Goal: Task Accomplishment & Management: Manage account settings

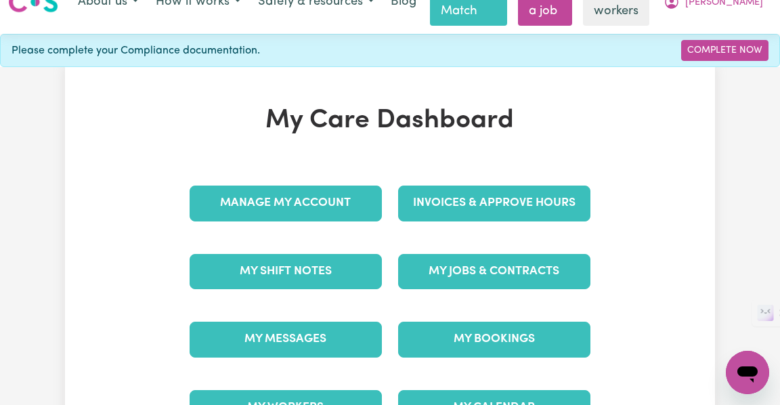
scroll to position [70, 0]
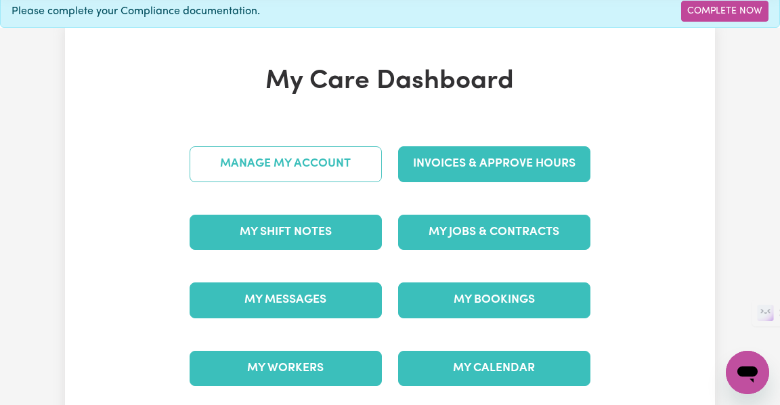
click at [321, 169] on link "Manage My Account" at bounding box center [286, 163] width 192 height 35
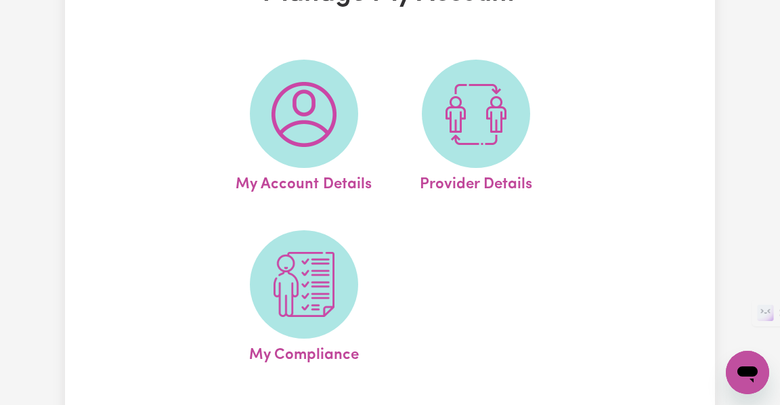
scroll to position [132, 0]
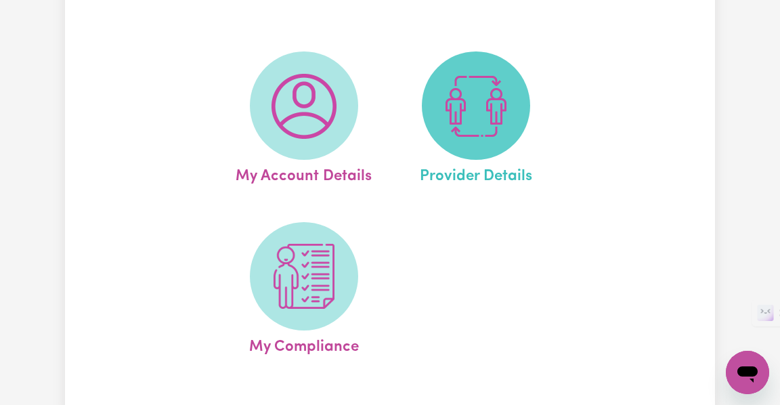
click at [495, 116] on img at bounding box center [475, 106] width 65 height 65
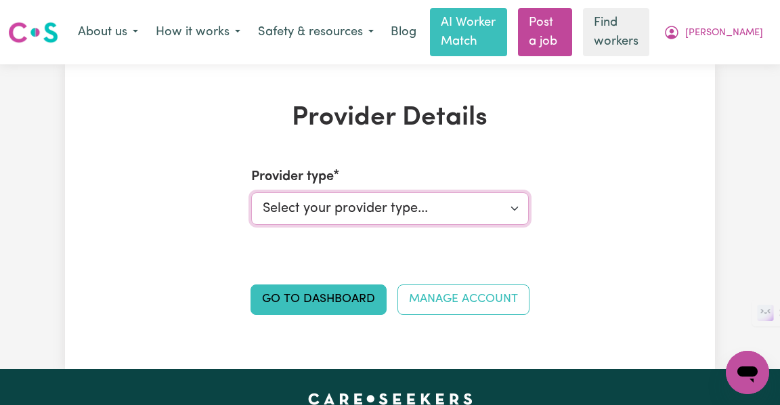
click at [385, 208] on select "Select your provider type... Privately Aged Care / Home Care Package NDIS Fundi…" at bounding box center [390, 208] width 278 height 32
click at [251, 192] on select "Select your provider type... Privately Aged Care / Home Care Package NDIS Fundi…" at bounding box center [390, 208] width 278 height 32
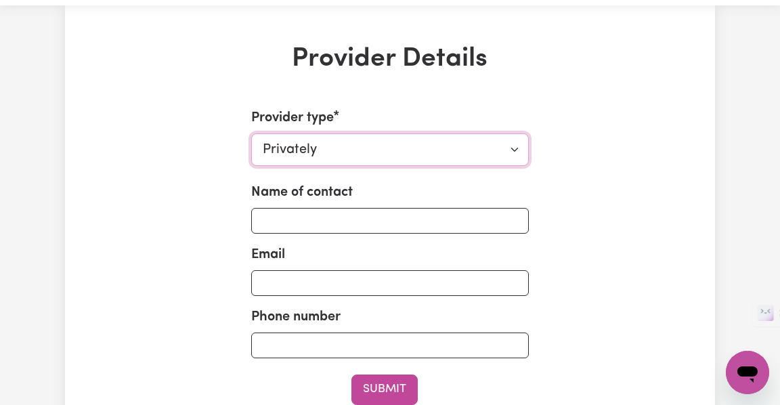
scroll to position [70, 0]
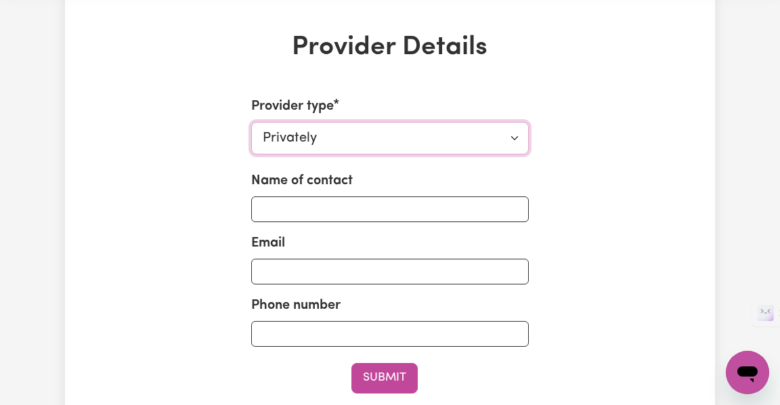
click at [390, 152] on select "Select your provider type... Privately Aged Care / Home Care Package NDIS Fundi…" at bounding box center [390, 138] width 278 height 32
click at [251, 122] on select "Select your provider type... Privately Aged Care / Home Care Package NDIS Fundi…" at bounding box center [390, 138] width 278 height 32
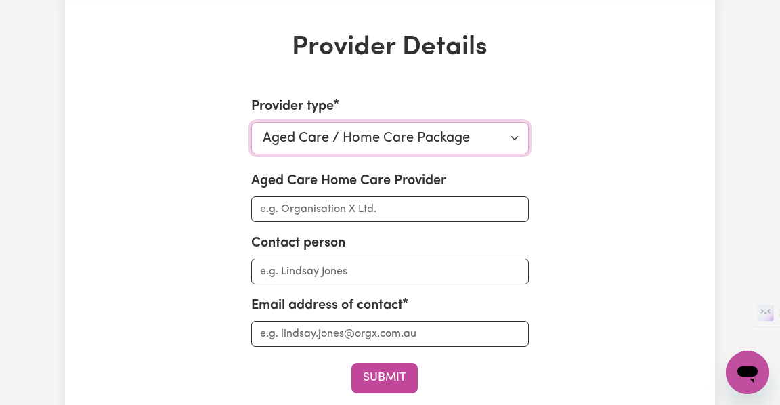
click at [338, 143] on select "Select your provider type... Privately Aged Care / Home Care Package NDIS Fundi…" at bounding box center [390, 138] width 278 height 32
select select "PRIVATELY"
click at [251, 122] on select "Select your provider type... Privately Aged Care / Home Care Package NDIS Fundi…" at bounding box center [390, 138] width 278 height 32
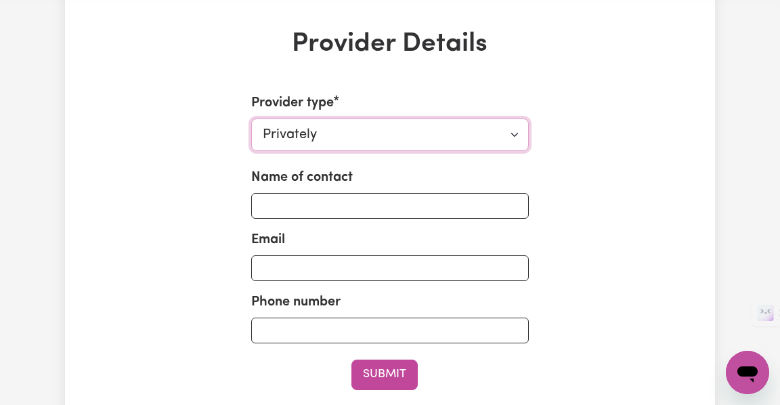
scroll to position [74, 0]
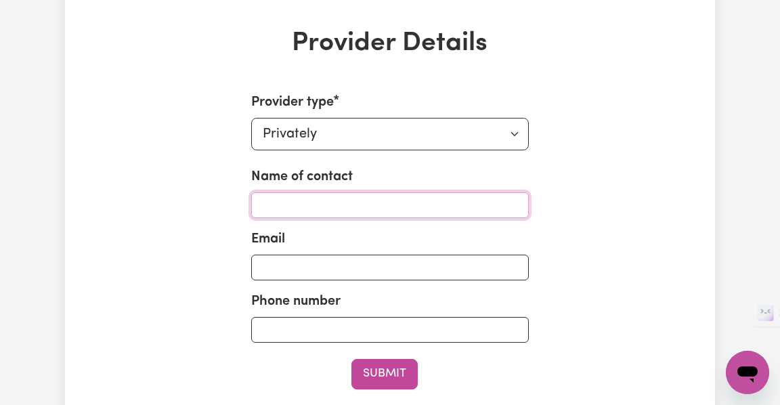
click at [305, 202] on input "Name of contact" at bounding box center [390, 205] width 278 height 26
type input "h"
type input "[PERSON_NAME]"
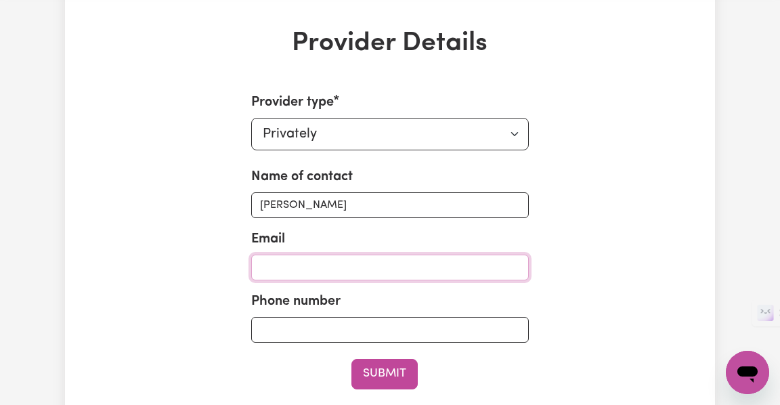
type input "[EMAIL_ADDRESS][DOMAIN_NAME]"
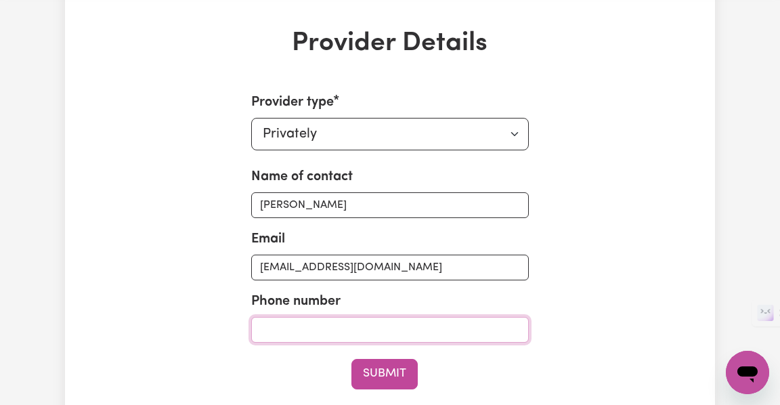
type input "0424236021"
type input "[PERSON_NAME]"
click at [127, 338] on div "Provider Details Provider type Select your provider type... Privately Aged Care…" at bounding box center [390, 253] width 650 height 451
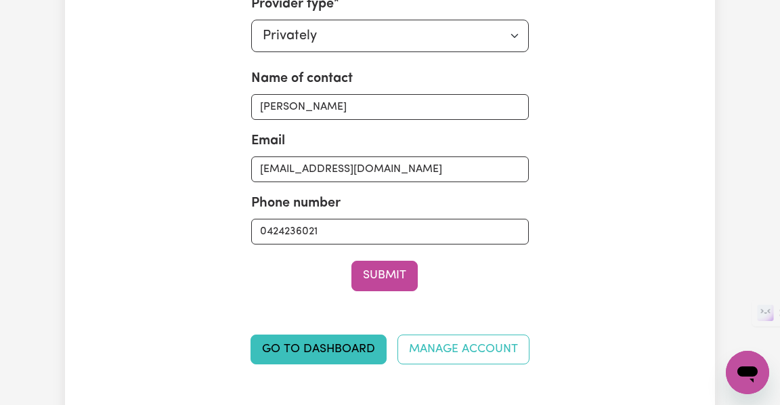
scroll to position [171, 0]
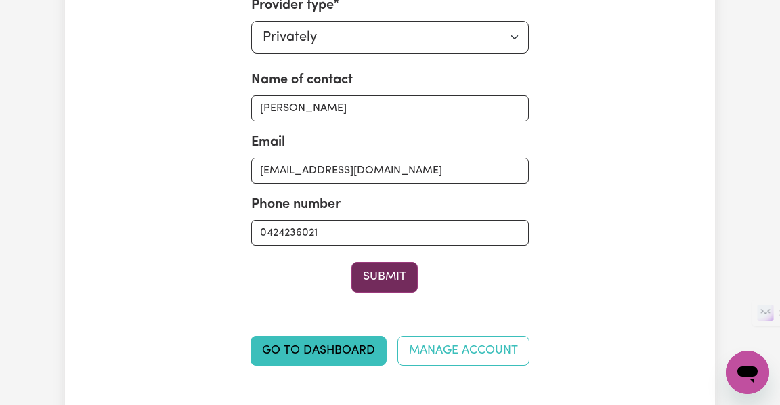
click at [410, 274] on button "Submit" at bounding box center [384, 277] width 66 height 30
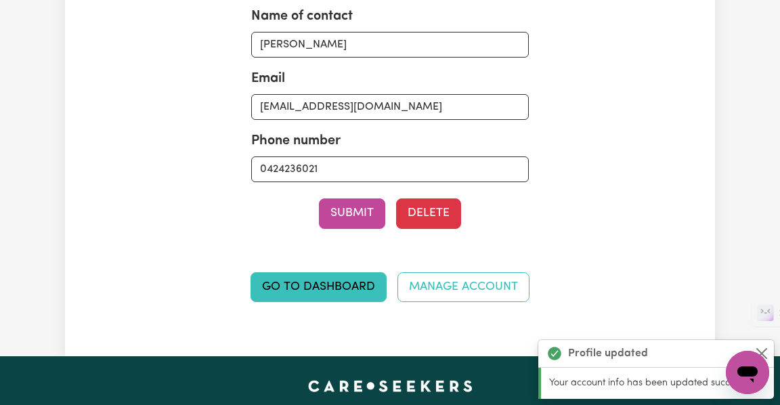
scroll to position [248, 0]
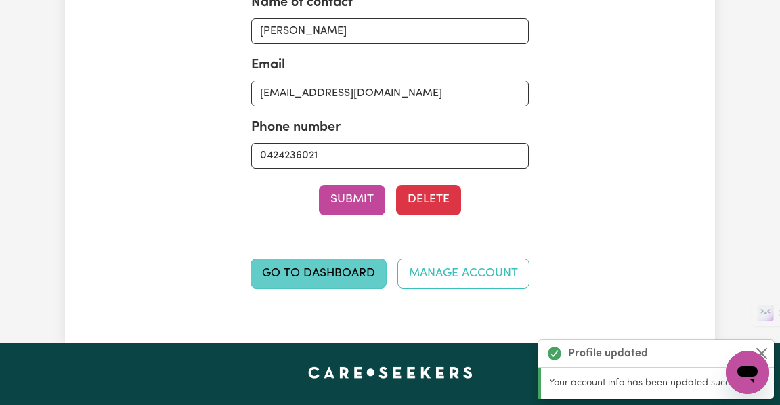
click at [321, 271] on link "Go to Dashboard" at bounding box center [318, 274] width 136 height 30
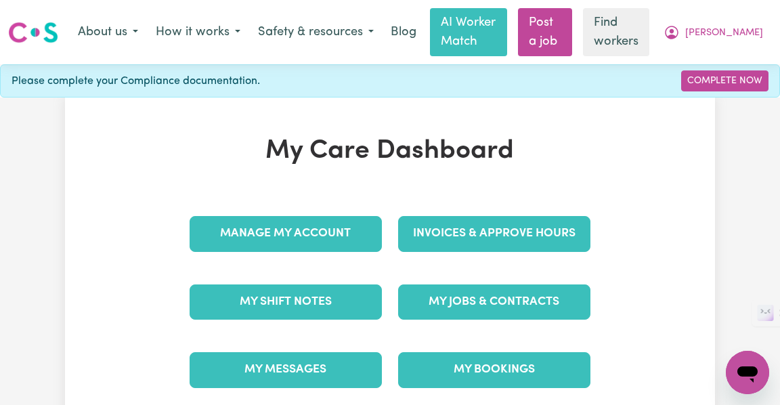
scroll to position [35, 0]
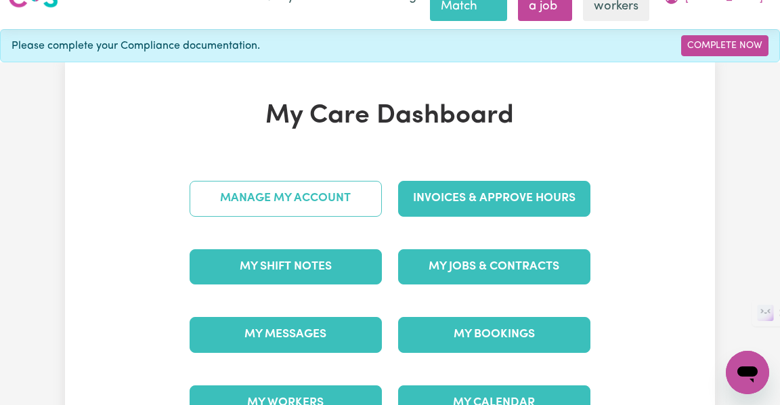
click at [335, 197] on link "Manage My Account" at bounding box center [286, 198] width 192 height 35
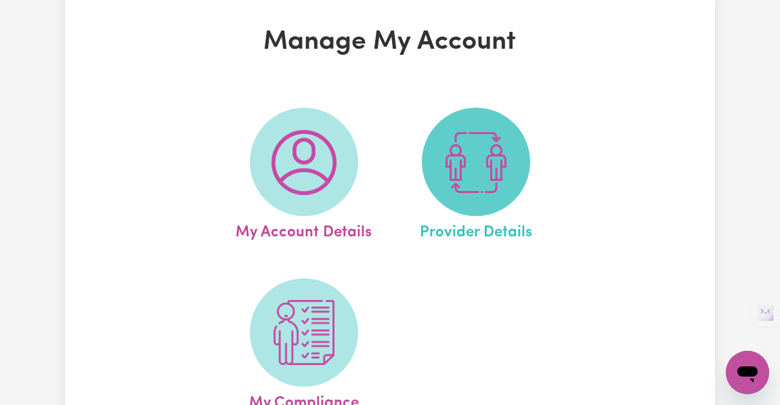
click at [489, 167] on img at bounding box center [475, 162] width 65 height 65
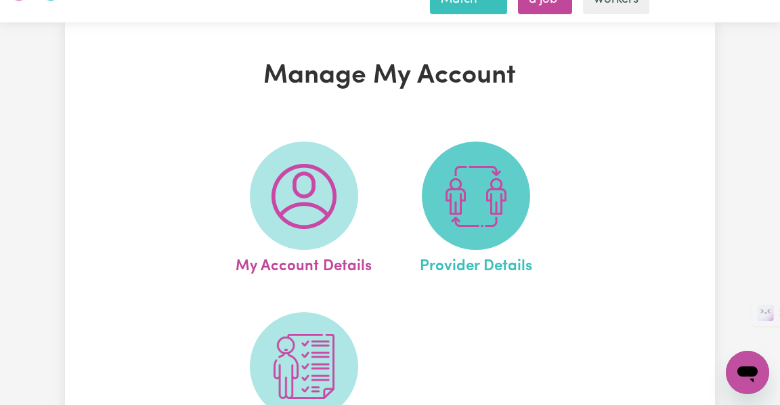
select select "PRIVATELY"
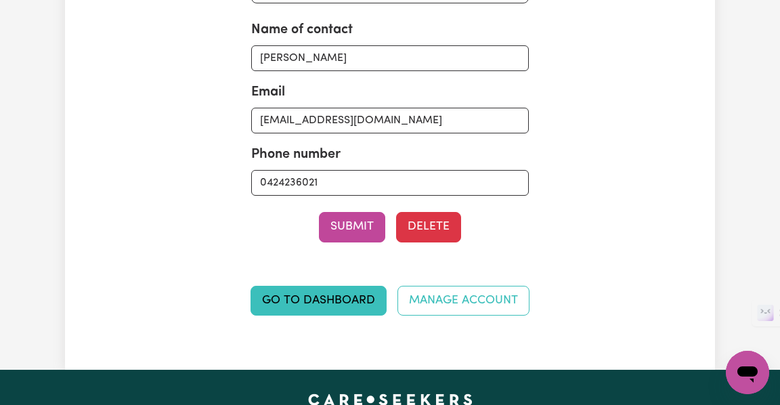
scroll to position [253, 0]
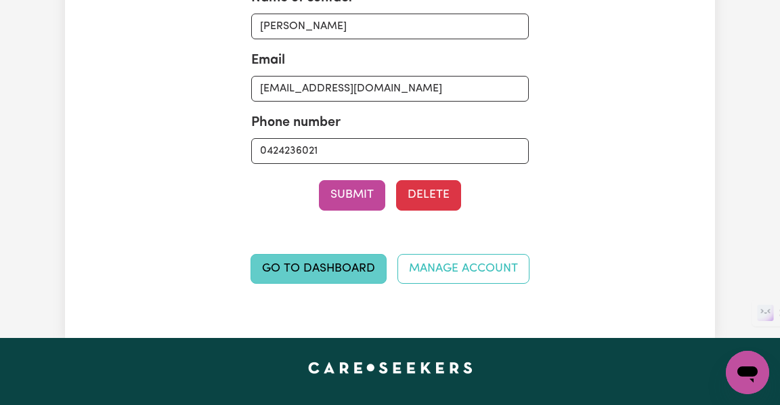
click at [334, 265] on link "Go to Dashboard" at bounding box center [318, 269] width 136 height 30
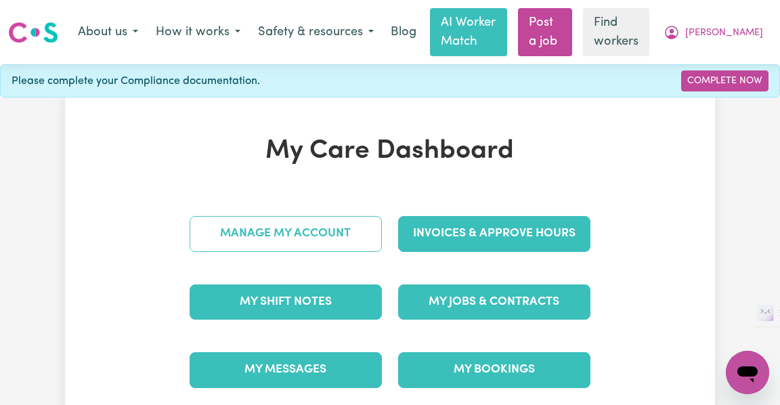
click at [302, 217] on link "Manage My Account" at bounding box center [286, 233] width 192 height 35
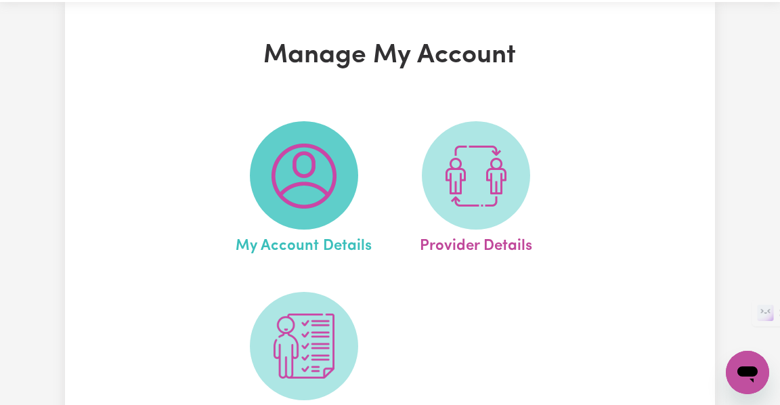
scroll to position [70, 0]
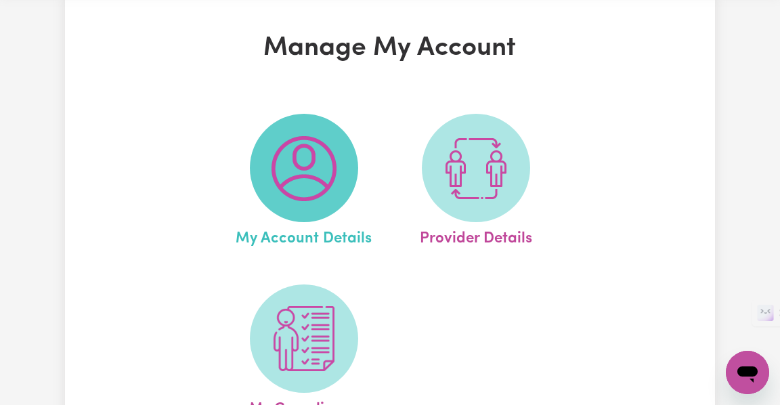
click at [289, 158] on img at bounding box center [303, 168] width 65 height 65
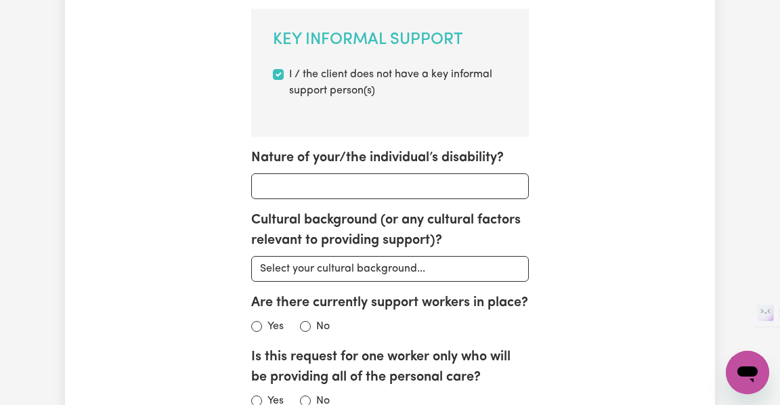
scroll to position [861, 0]
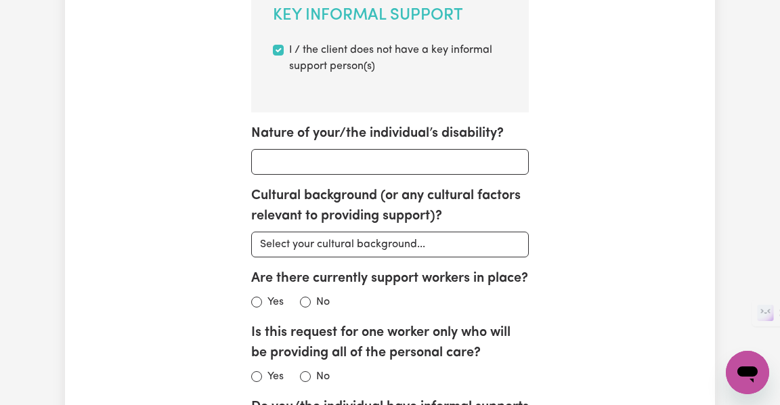
click at [273, 166] on input "Nature of your/the individual’s disability?" at bounding box center [390, 162] width 278 height 26
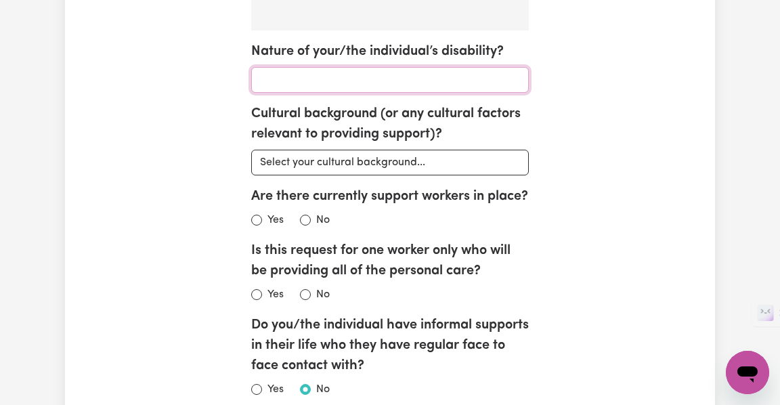
scroll to position [946, 0]
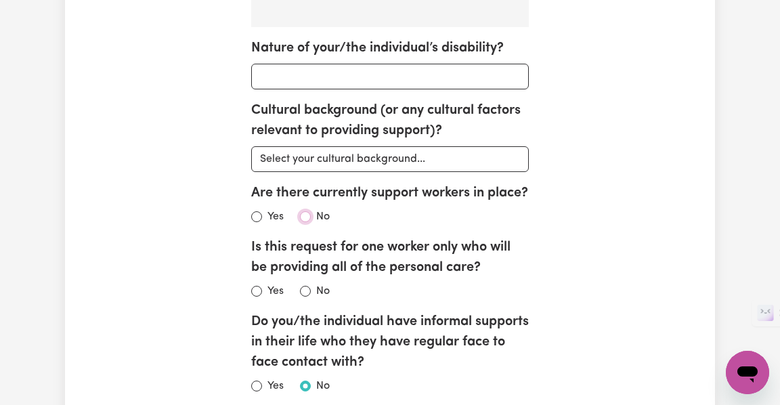
click at [307, 222] on input "No" at bounding box center [305, 216] width 11 height 11
radio input "true"
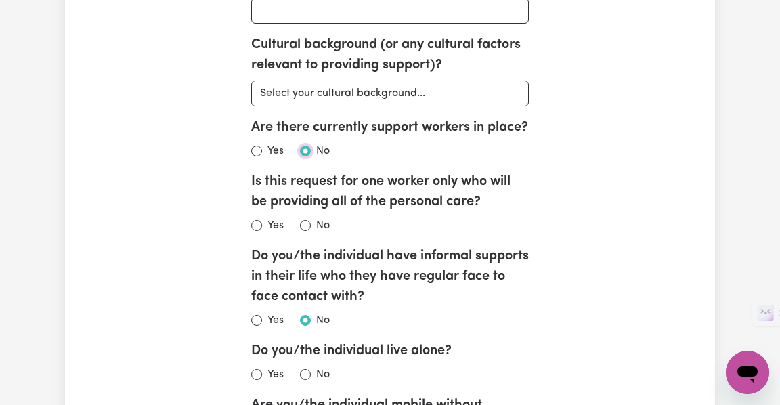
scroll to position [1015, 0]
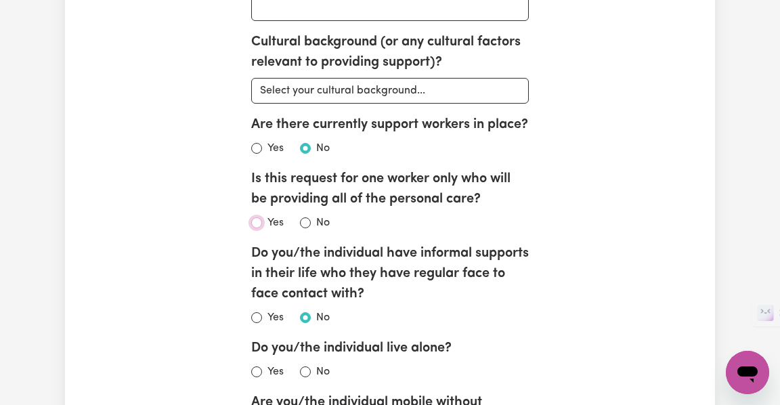
click at [257, 228] on input "Yes" at bounding box center [256, 222] width 11 height 11
radio input "true"
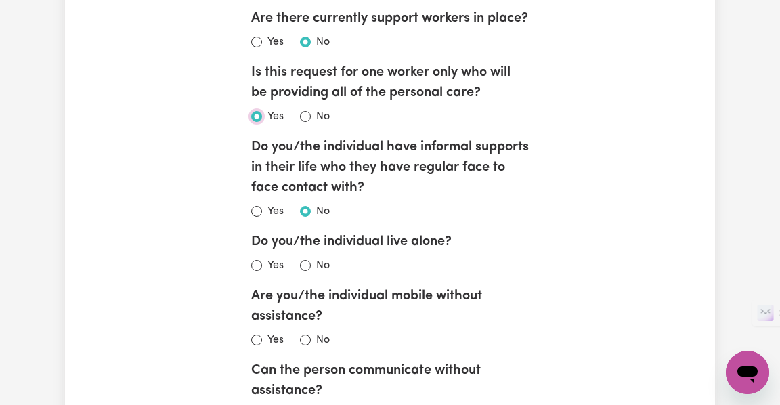
scroll to position [1126, 0]
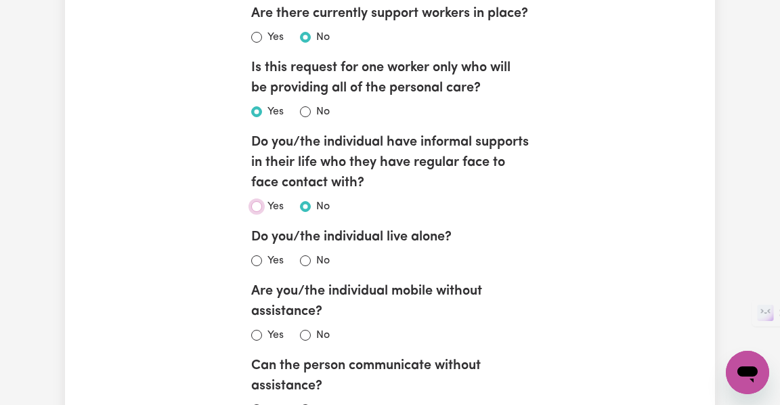
click at [260, 212] on input "Yes" at bounding box center [256, 206] width 11 height 11
radio input "true"
checkbox input "false"
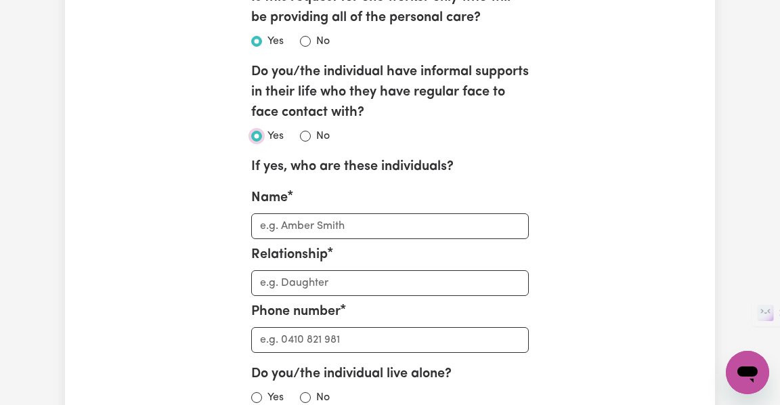
scroll to position [1430, 0]
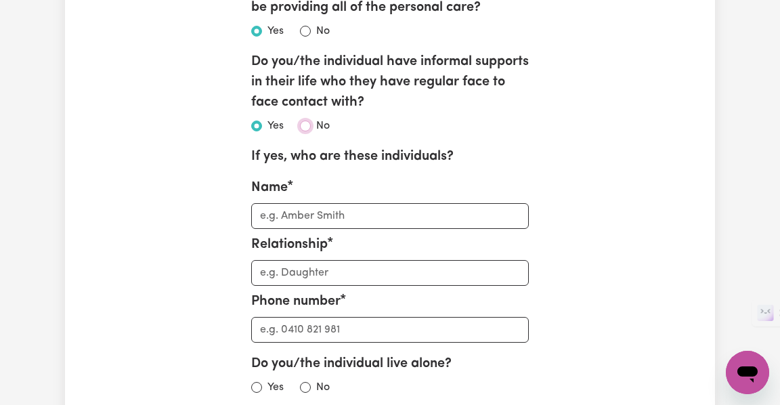
click at [305, 131] on input "No" at bounding box center [305, 125] width 11 height 11
radio input "true"
checkbox input "true"
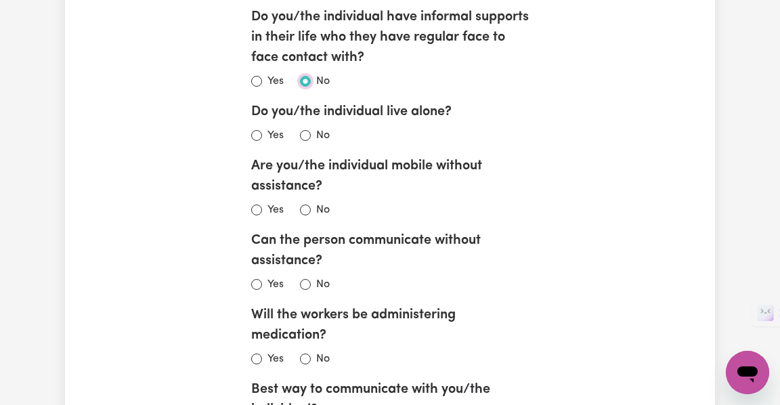
scroll to position [1277, 0]
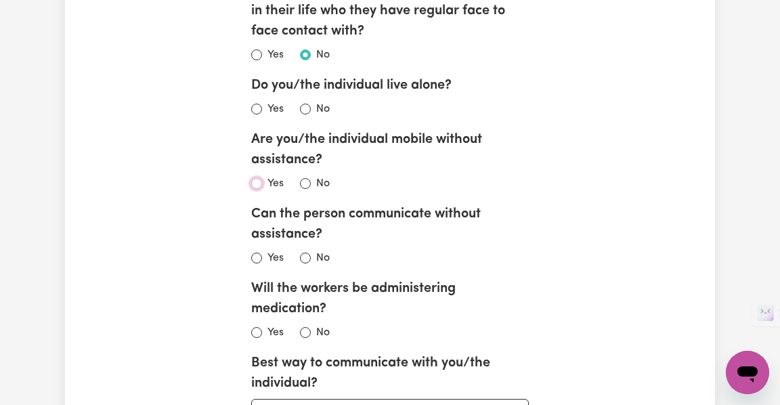
click at [257, 189] on input "Yes" at bounding box center [256, 183] width 11 height 11
radio input "true"
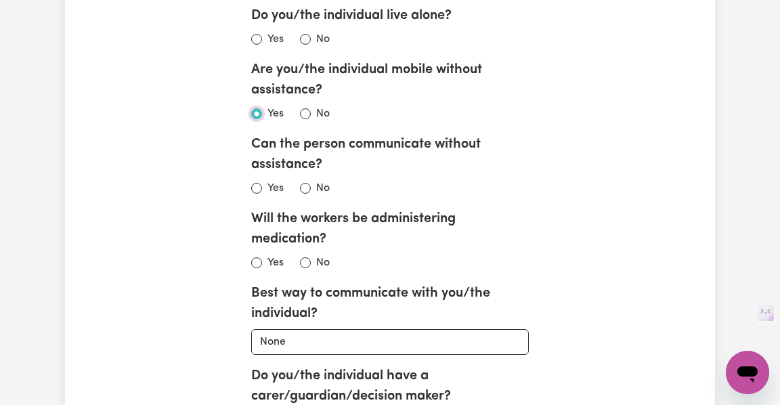
scroll to position [1348, 0]
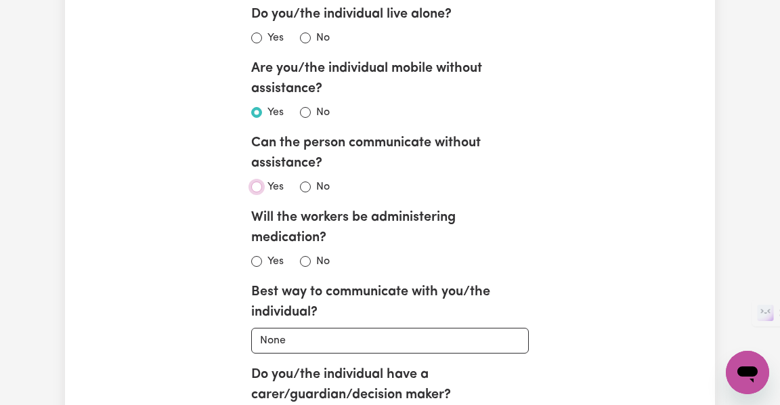
click at [254, 192] on input "Yes" at bounding box center [256, 186] width 11 height 11
radio input "true"
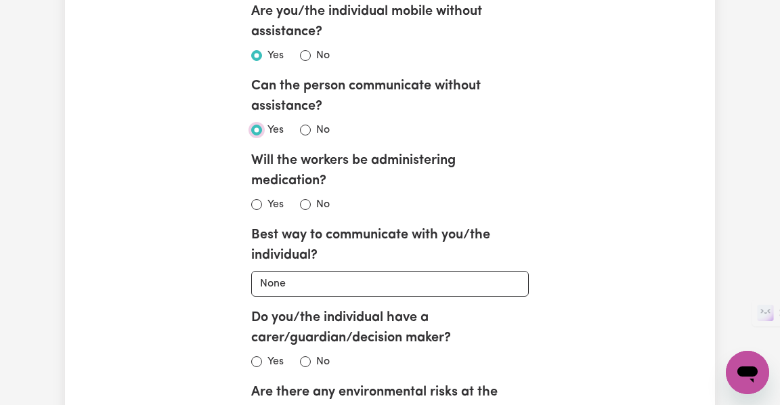
scroll to position [1407, 0]
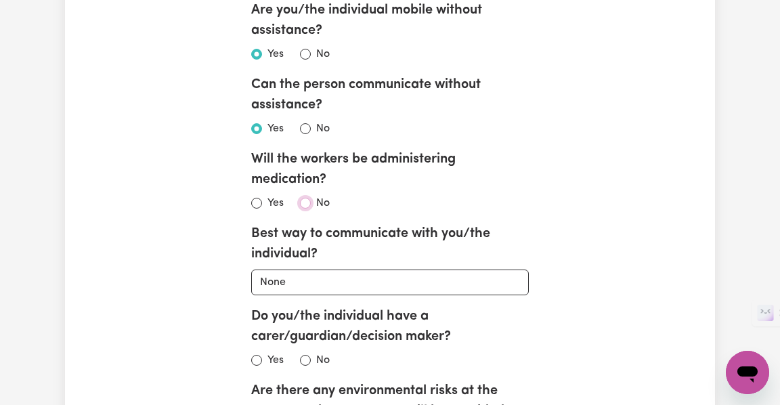
click at [307, 208] on input "No" at bounding box center [305, 203] width 11 height 11
radio input "true"
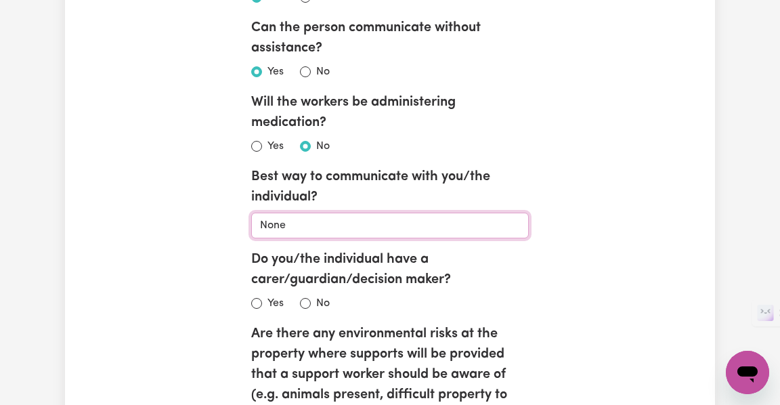
click at [296, 238] on select "None Email Call Text Through representative" at bounding box center [390, 226] width 278 height 26
select select "call"
click at [251, 232] on select "None Email Call Text Through representative" at bounding box center [390, 226] width 278 height 26
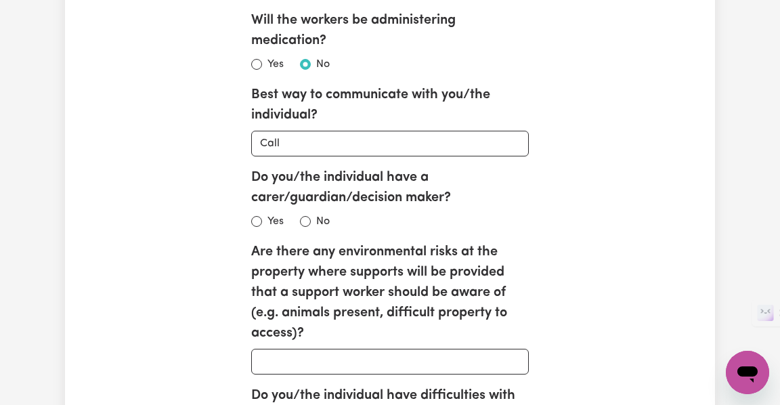
scroll to position [1546, 0]
click at [256, 226] on input "Yes" at bounding box center [256, 220] width 11 height 11
radio input "true"
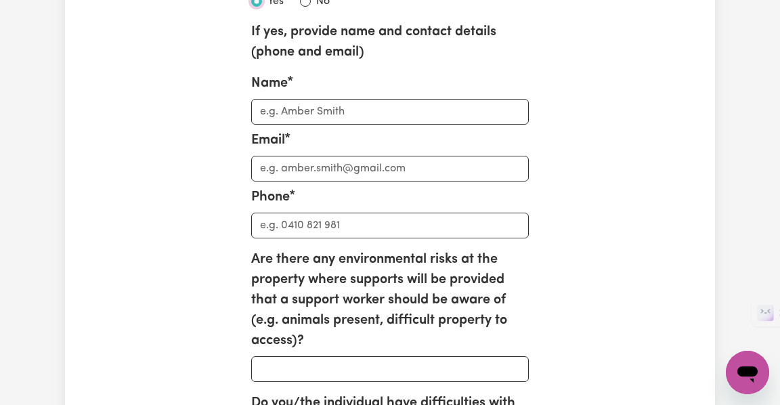
scroll to position [1753, 0]
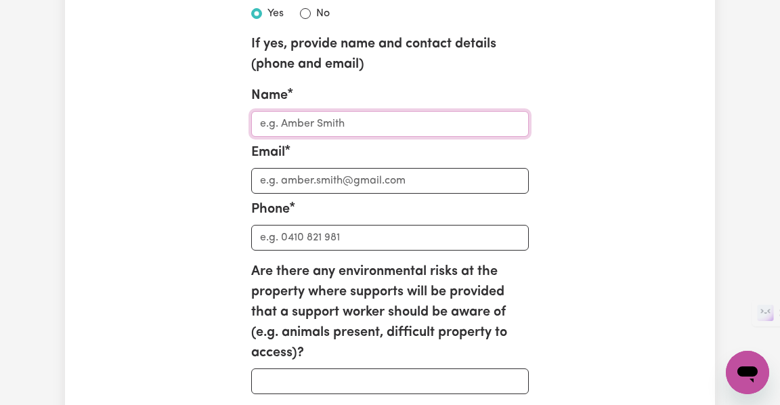
click at [294, 137] on input "Name" at bounding box center [390, 124] width 278 height 26
type input "[PERSON_NAME]"
type input "[EMAIL_ADDRESS][DOMAIN_NAME]"
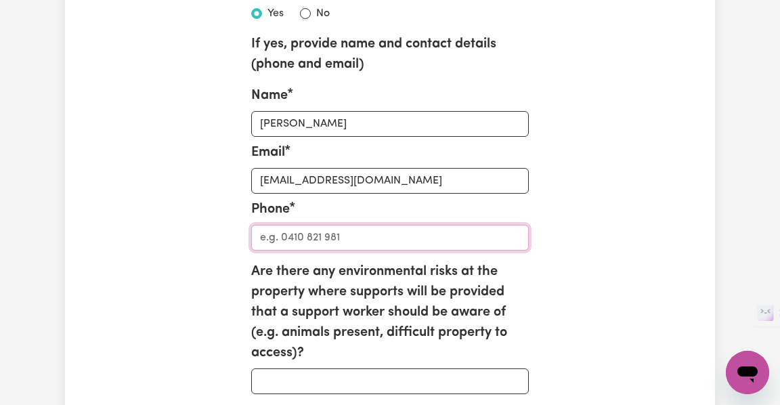
type input "0424236021"
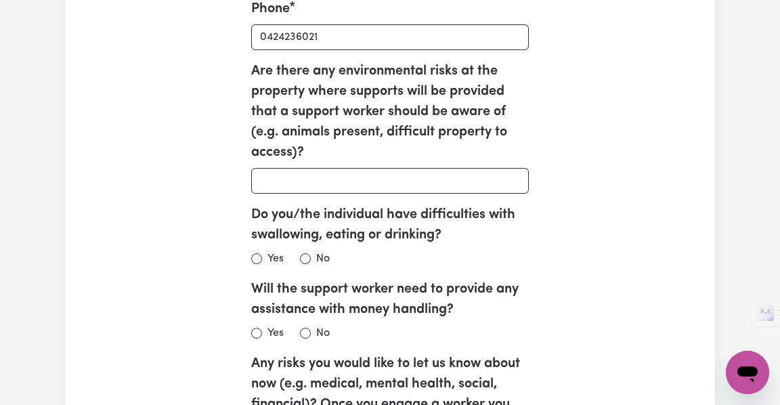
scroll to position [1957, 0]
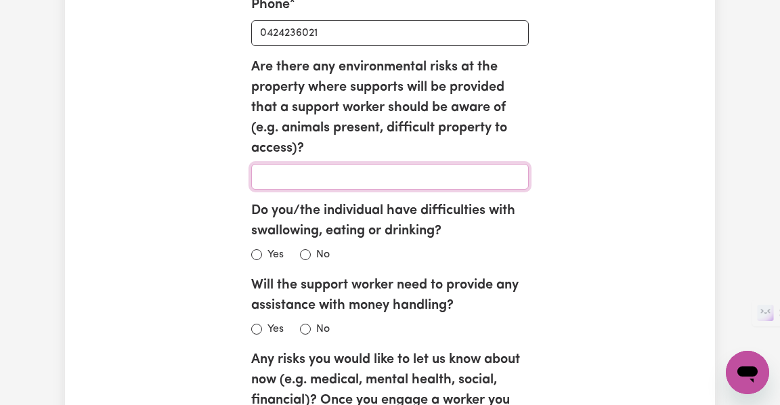
click at [295, 190] on input "Are there any environmental risks at the property where supports will be provid…" at bounding box center [390, 177] width 278 height 26
type input "no"
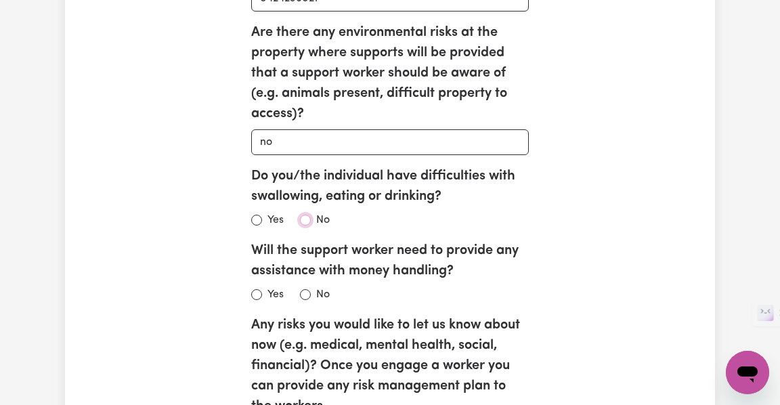
click at [262, 225] on input "Do you/the individual have difficulties with swallowing, eating or drinking?" at bounding box center [256, 220] width 11 height 11
radio input "true"
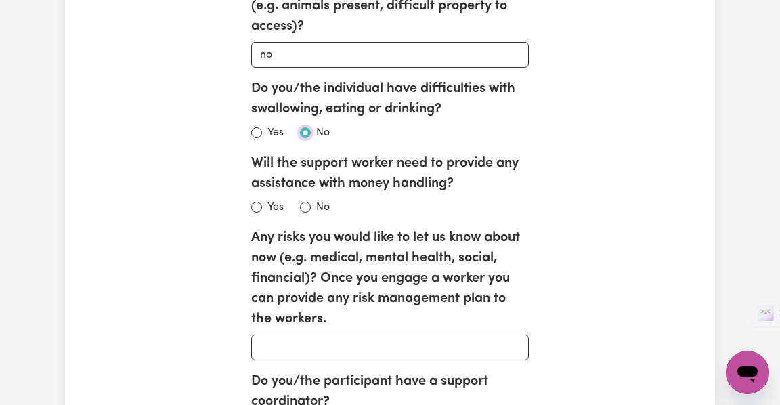
scroll to position [2083, 0]
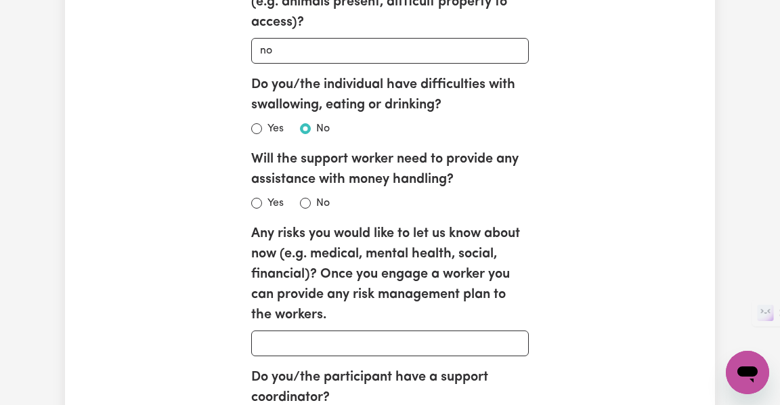
click at [261, 211] on div "Yes" at bounding box center [267, 203] width 32 height 16
click at [257, 208] on input "Yes" at bounding box center [256, 203] width 11 height 11
radio input "true"
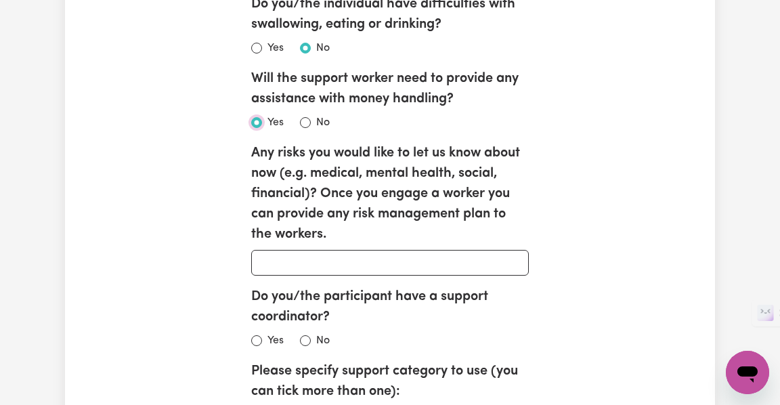
scroll to position [2192, 0]
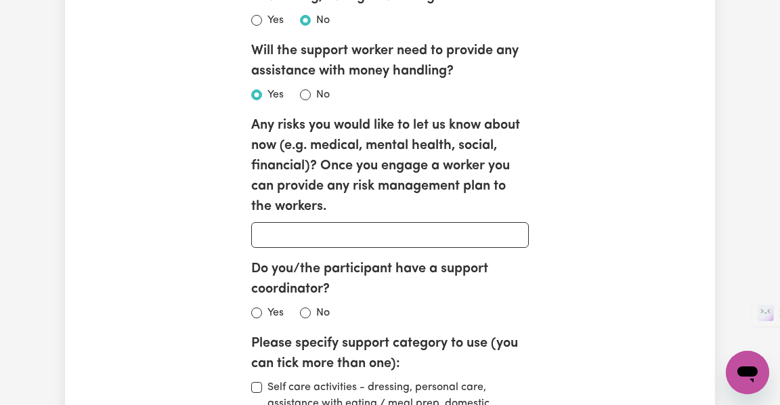
click at [305, 103] on div "No" at bounding box center [315, 95] width 30 height 16
click at [305, 100] on input "No" at bounding box center [305, 94] width 11 height 11
radio input "true"
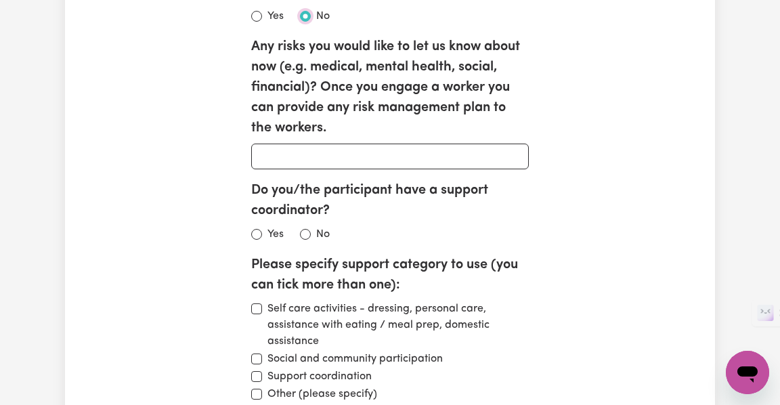
scroll to position [2272, 0]
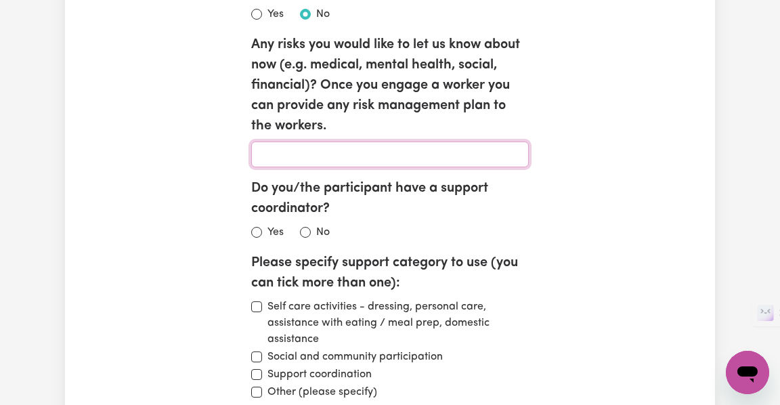
click at [398, 167] on input "Any risks you would like to let us know about now (e.g. medical, mental health,…" at bounding box center [390, 154] width 278 height 26
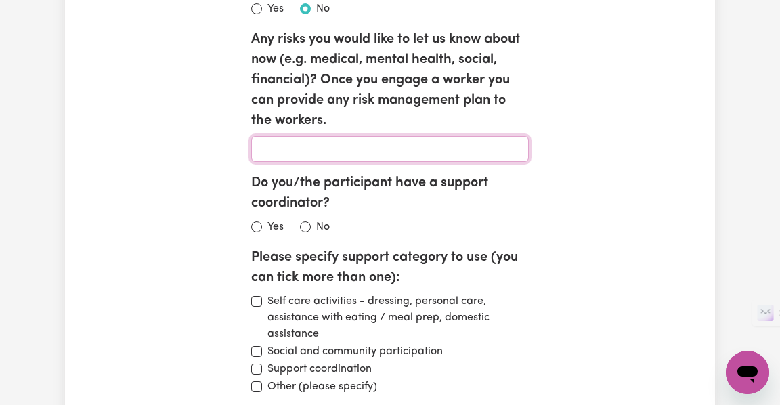
scroll to position [2270, 0]
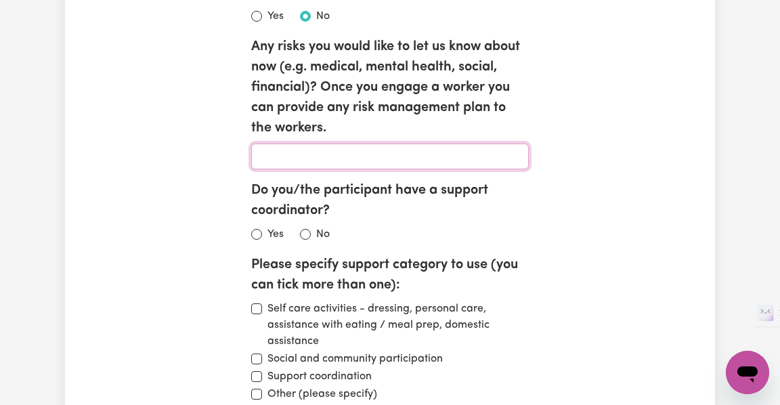
click at [382, 169] on input "Any risks you would like to let us know about now (e.g. medical, mental health,…" at bounding box center [390, 156] width 278 height 26
paste input "[MEDICAL_DATA] or delusions (common with [MEDICAL_DATA])"
click at [257, 169] on input "[MEDICAL_DATA] or delusions (common with [MEDICAL_DATA])," at bounding box center [390, 156] width 278 height 26
paste input "Resistance to support"
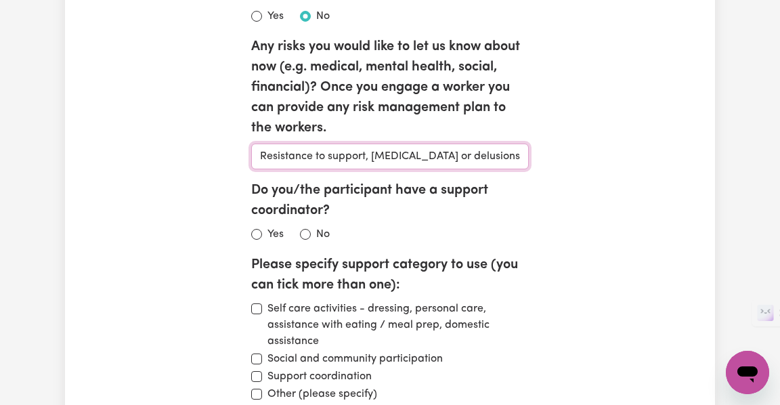
click at [480, 169] on input "Resistance to support, [MEDICAL_DATA] or delusions (common with [MEDICAL_DATA])," at bounding box center [390, 156] width 278 height 26
paste input "Escalation of behaviours"
click at [495, 169] on input "Resistance to support, [MEDICAL_DATA] or delusions (common with [MEDICAL_DATA])…" at bounding box center [390, 156] width 278 height 26
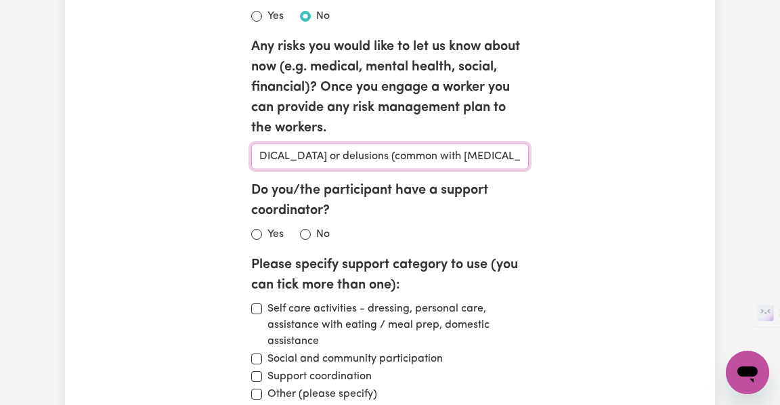
scroll to position [0, 239]
paste input "Worker stress/burnout:"
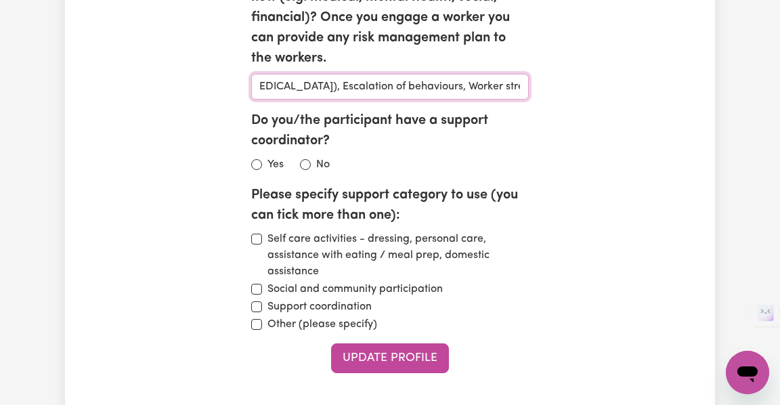
scroll to position [2372, 0]
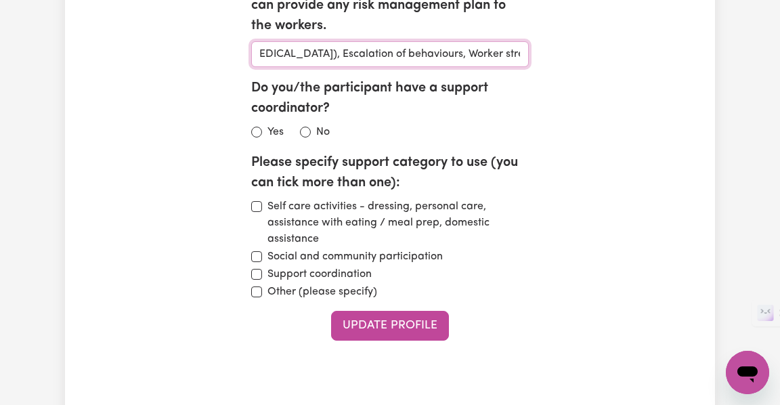
type input "Resistance to support, [MEDICAL_DATA] or delusions (common with [MEDICAL_DATA])…"
click at [259, 137] on input "Yes" at bounding box center [256, 132] width 11 height 11
radio input "true"
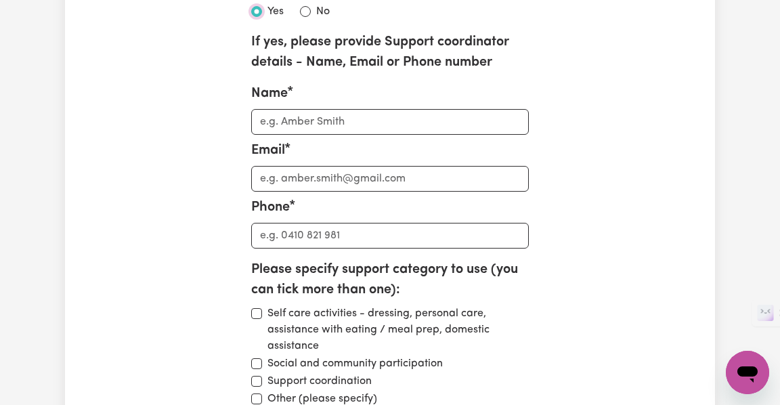
scroll to position [2479, 0]
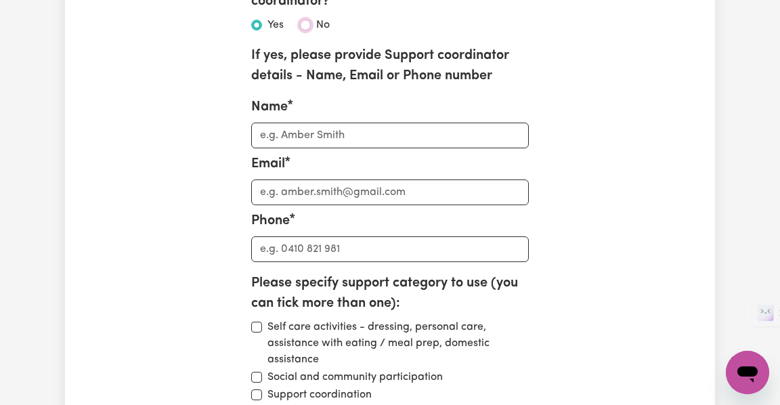
click at [301, 30] on input "No" at bounding box center [305, 25] width 11 height 11
radio input "true"
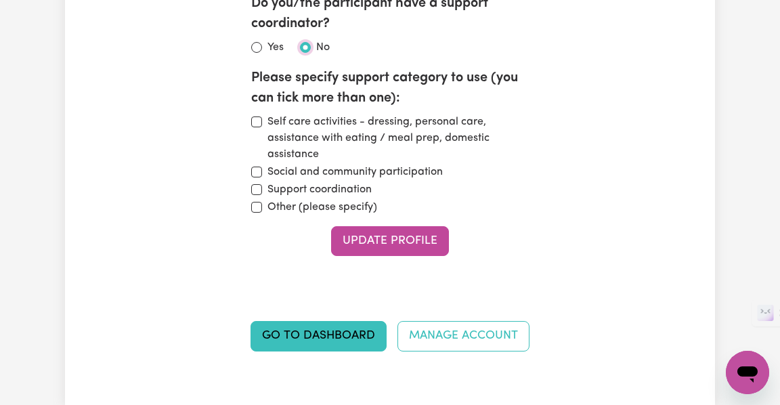
scroll to position [2448, 0]
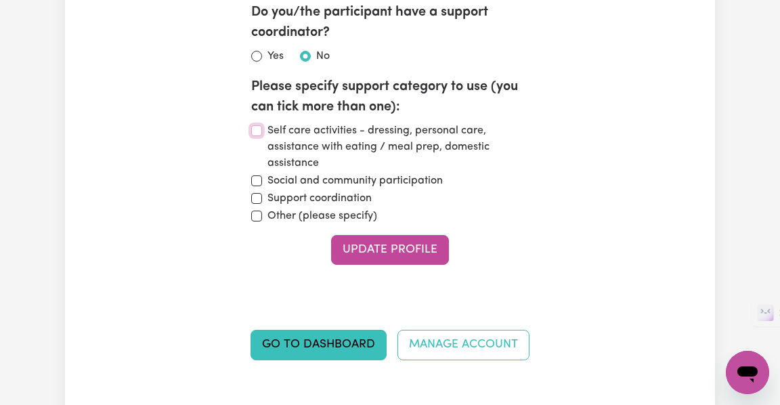
click at [259, 136] on input "Self care activities - dressing, personal care, assistance with eating / meal p…" at bounding box center [256, 130] width 11 height 11
checkbox input "true"
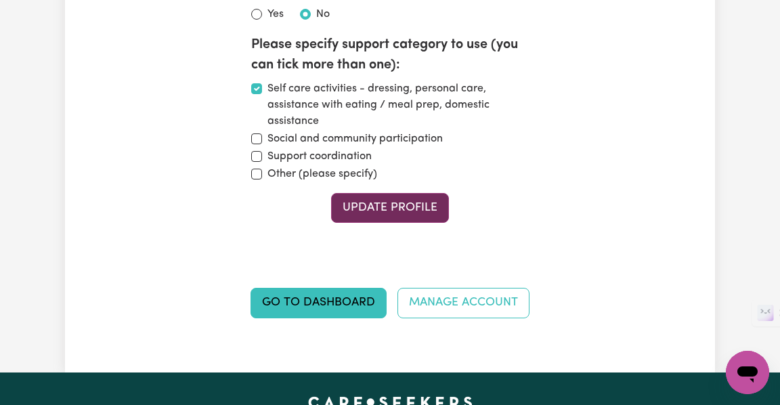
click at [432, 223] on button "Update Profile" at bounding box center [390, 208] width 118 height 30
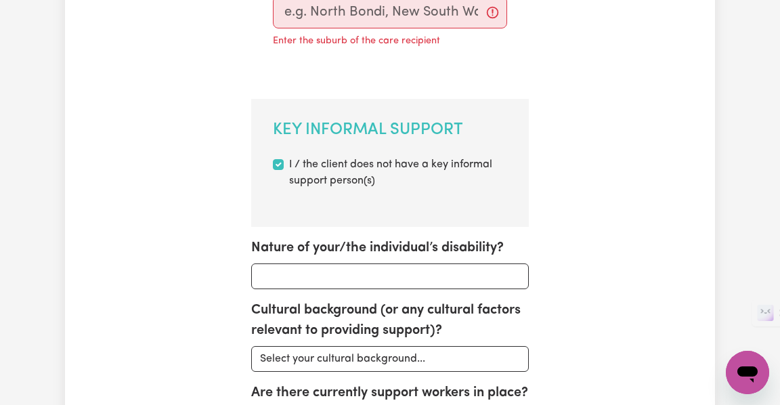
scroll to position [807, 0]
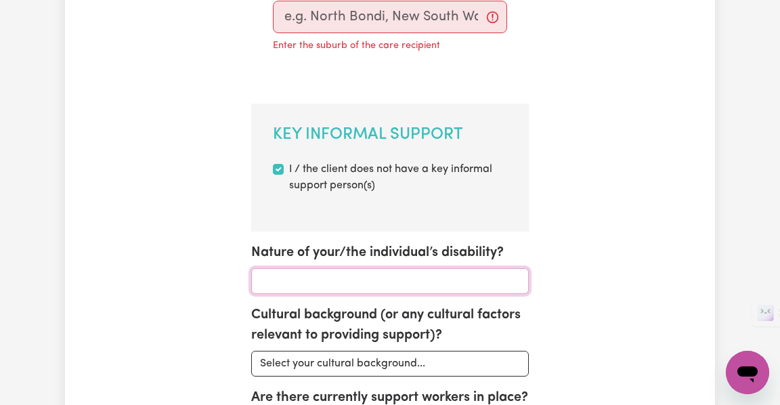
click at [378, 279] on input "Nature of your/the individual’s disability?" at bounding box center [390, 281] width 278 height 26
paste input "Psychosocial Client ([MEDICAL_DATA], Hoarding Tendencies)"
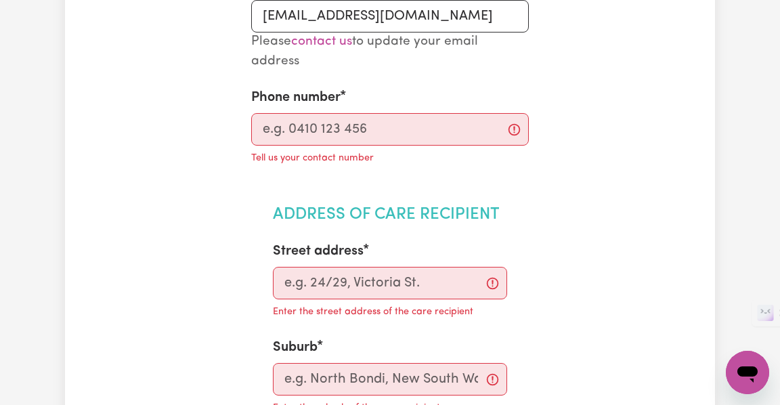
scroll to position [349, 0]
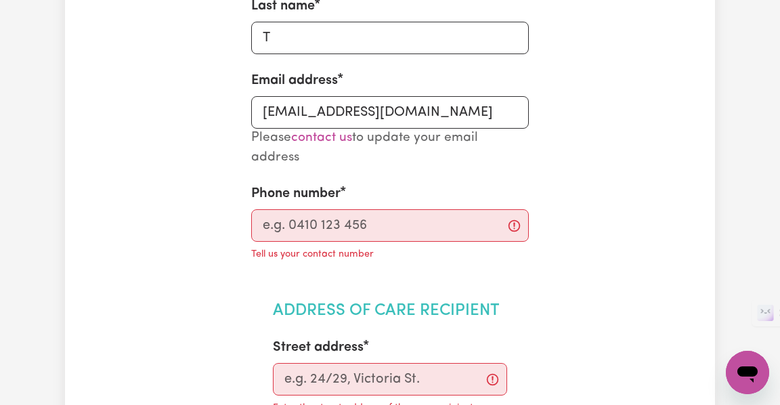
type input "Psychosocial Client ([MEDICAL_DATA], Hoarding Tendencies)"
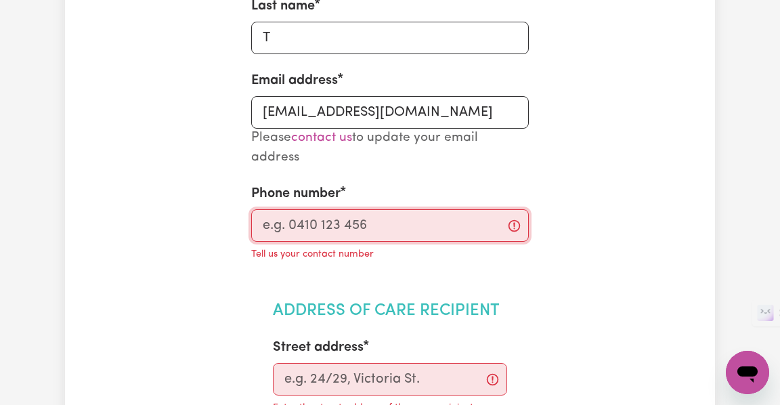
scroll to position [0, 0]
click at [336, 227] on input "Phone number" at bounding box center [390, 225] width 278 height 32
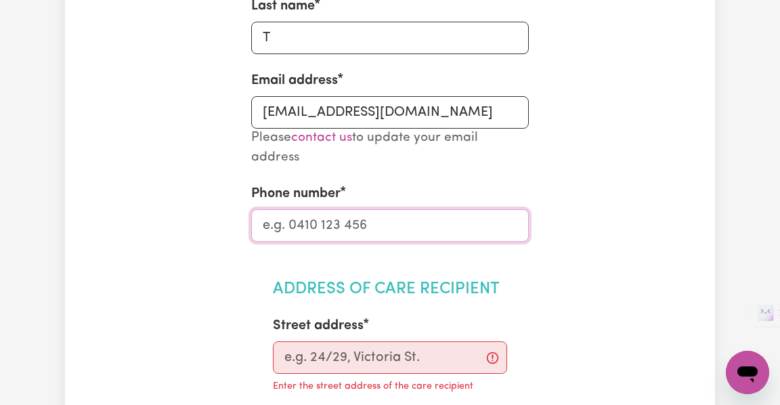
type input "0424236021"
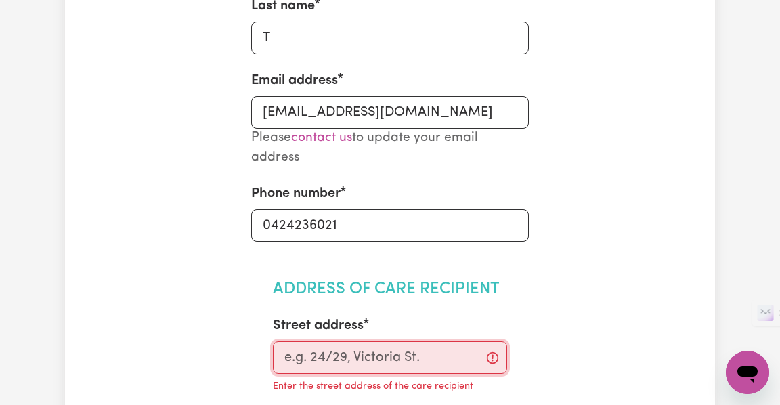
type input "4 [PERSON_NAME] Dr"
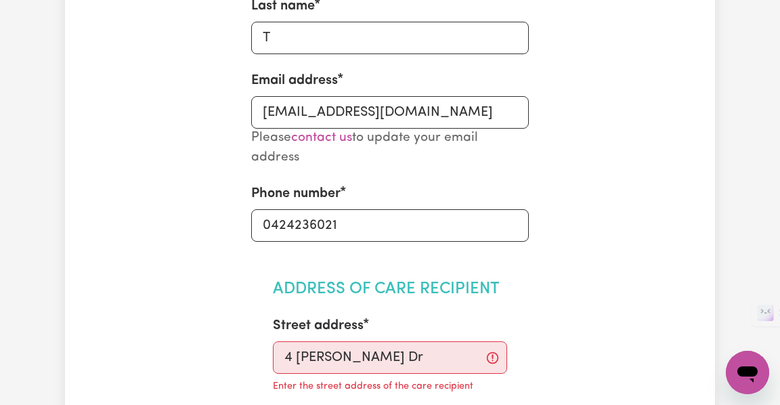
type input "Baulkham Hlls"
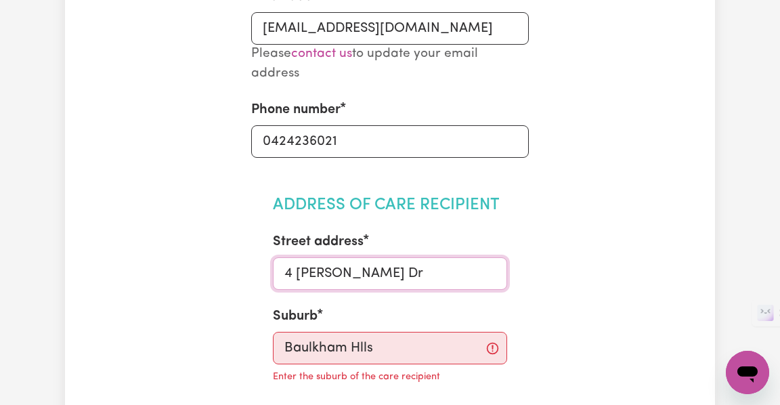
click at [414, 274] on input "4 [PERSON_NAME] Dr" at bounding box center [390, 273] width 235 height 32
click at [284, 275] on input "4 [PERSON_NAME] Dr" at bounding box center [390, 273] width 235 height 32
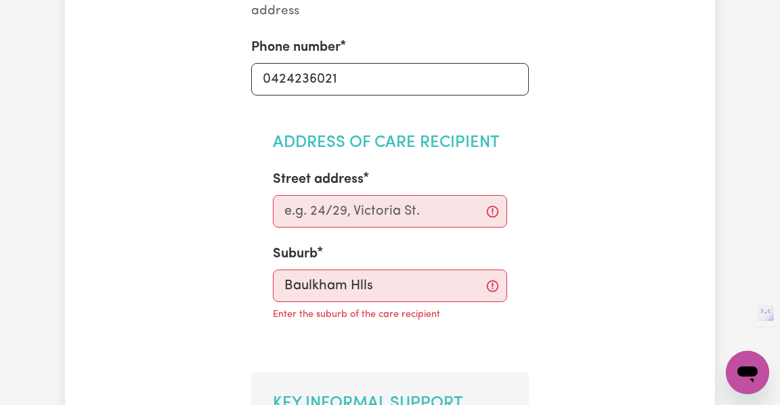
scroll to position [508, 0]
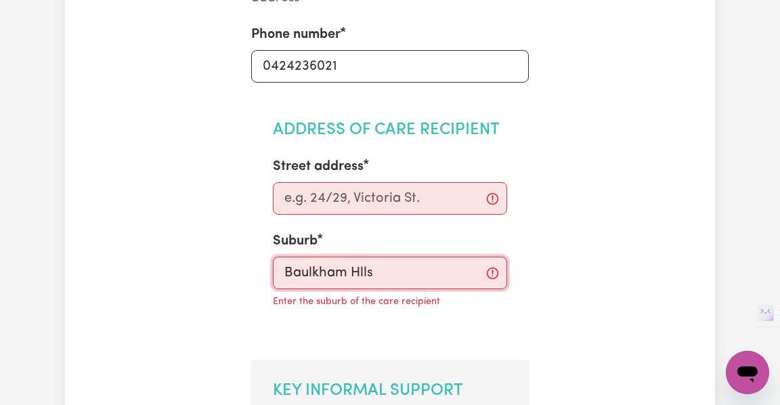
click at [377, 267] on input "Baulkham Hlls" at bounding box center [390, 273] width 235 height 32
click at [336, 197] on input "Street address" at bounding box center [390, 198] width 235 height 32
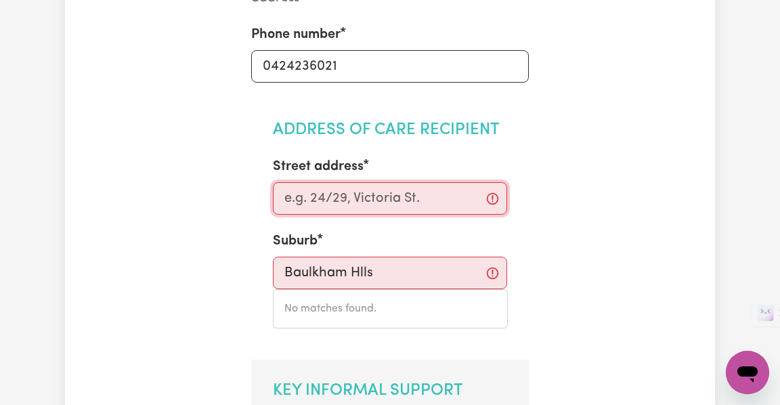
click at [336, 197] on input "Street address" at bounding box center [390, 198] width 235 height 32
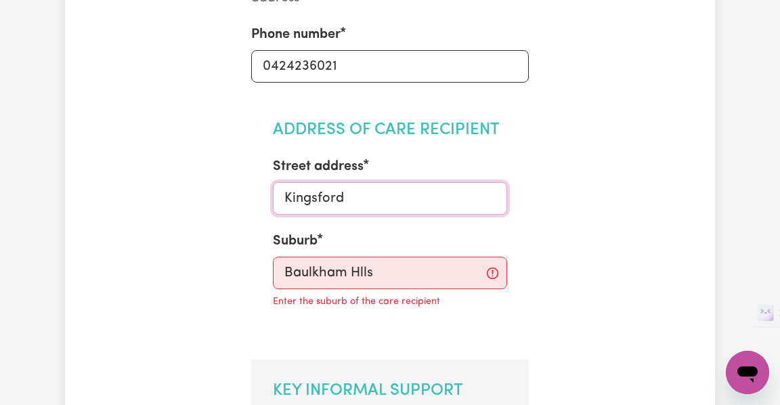
type input "Kingsford"
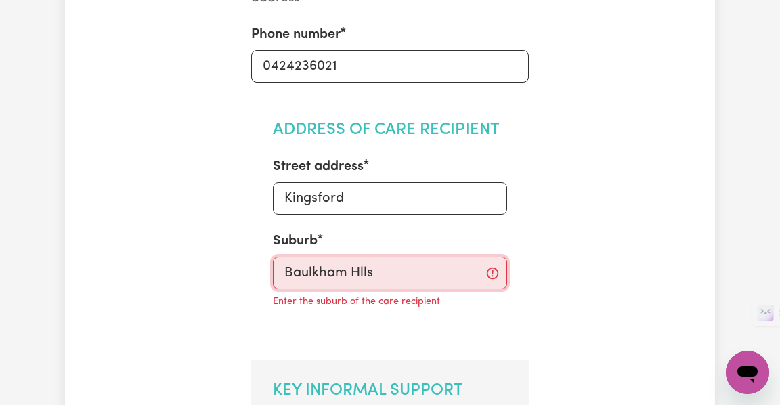
click at [392, 267] on input "Baulkham Hlls" at bounding box center [390, 273] width 235 height 32
type input "s"
type input "[GEOGRAPHIC_DATA]"
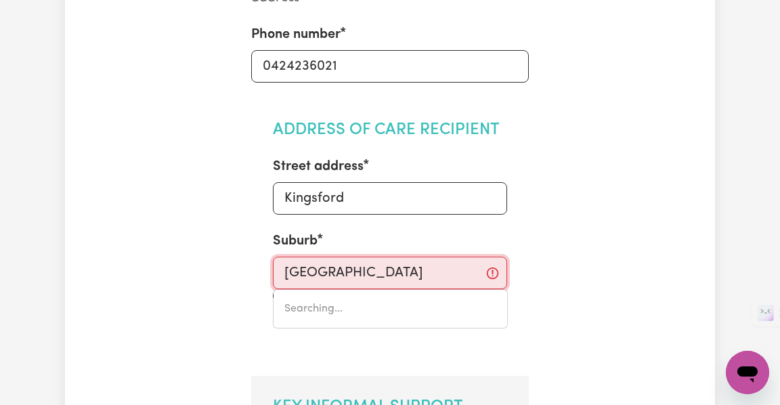
type input "[GEOGRAPHIC_DATA], [GEOGRAPHIC_DATA], 2000"
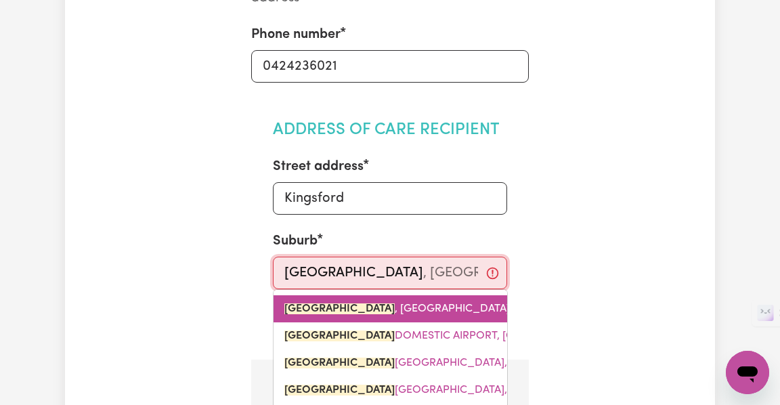
click at [376, 307] on span "[GEOGRAPHIC_DATA] , [GEOGRAPHIC_DATA], 2000" at bounding box center [412, 308] width 257 height 11
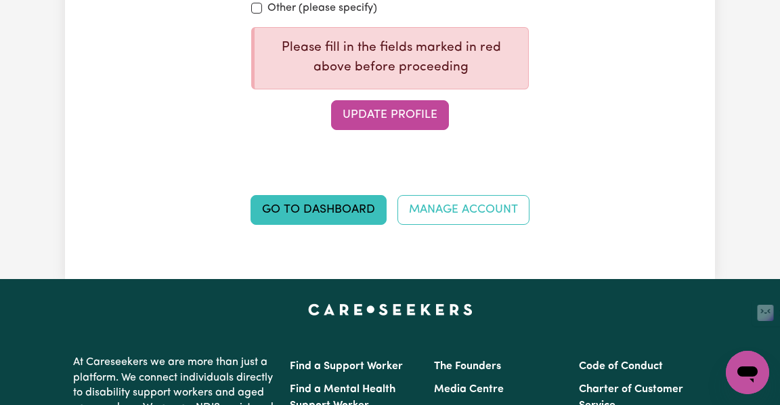
scroll to position [2676, 0]
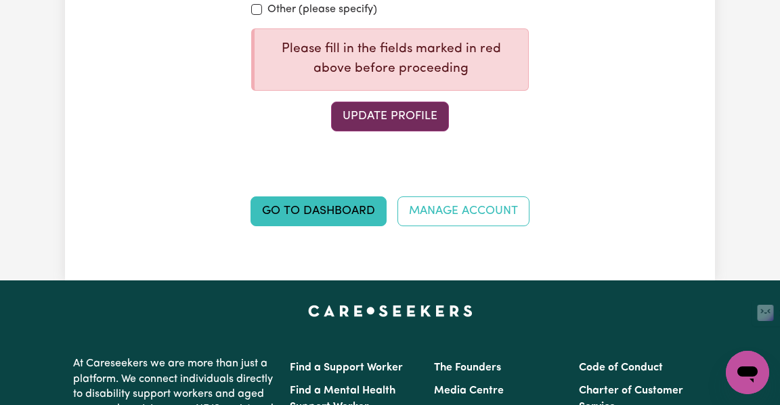
click at [420, 131] on button "Update Profile" at bounding box center [390, 117] width 118 height 30
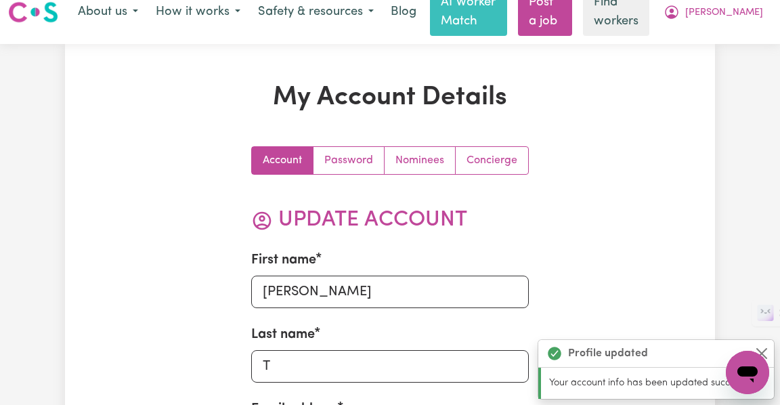
scroll to position [0, 0]
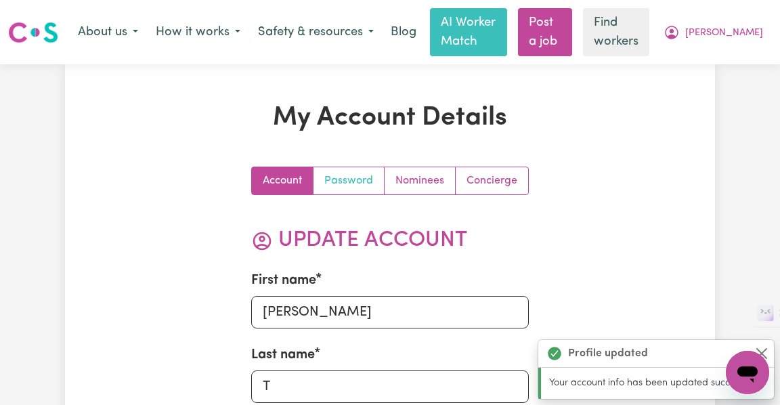
click at [363, 178] on link "Password" at bounding box center [348, 180] width 71 height 27
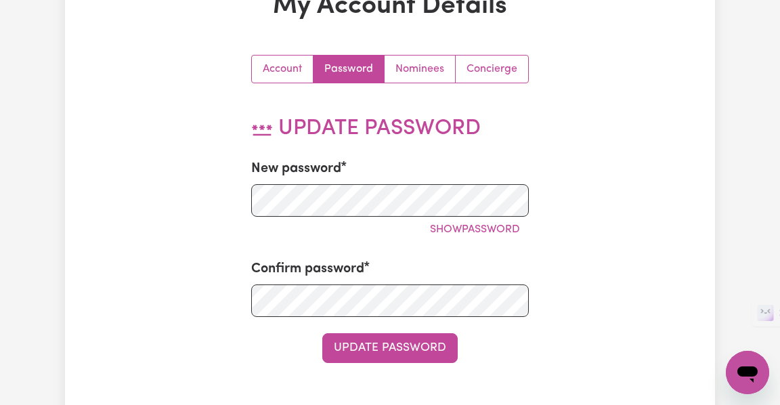
scroll to position [110, 0]
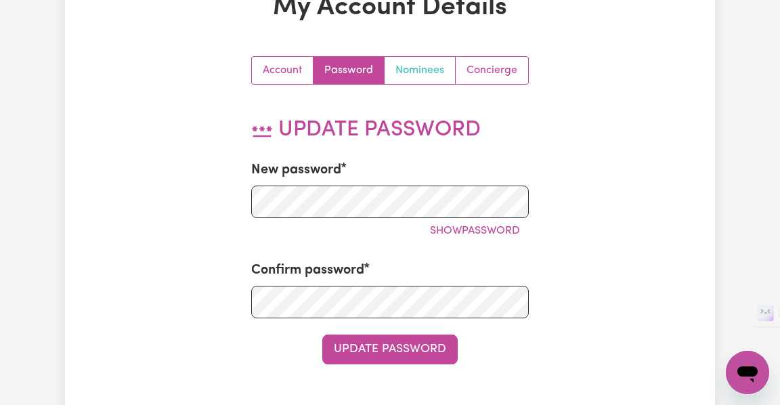
click at [433, 70] on link "Nominees" at bounding box center [419, 70] width 71 height 27
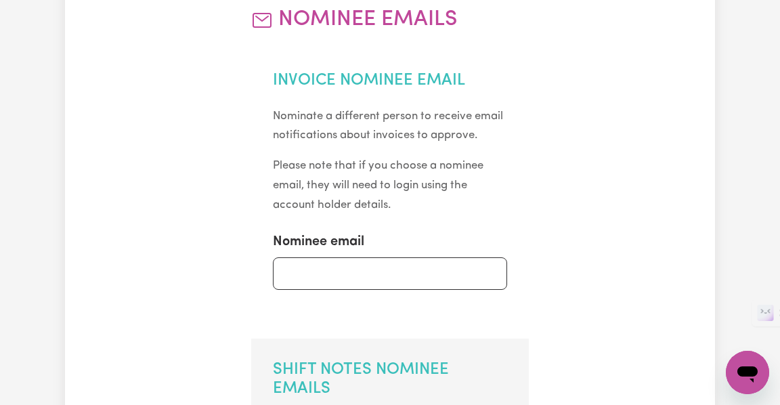
scroll to position [0, 0]
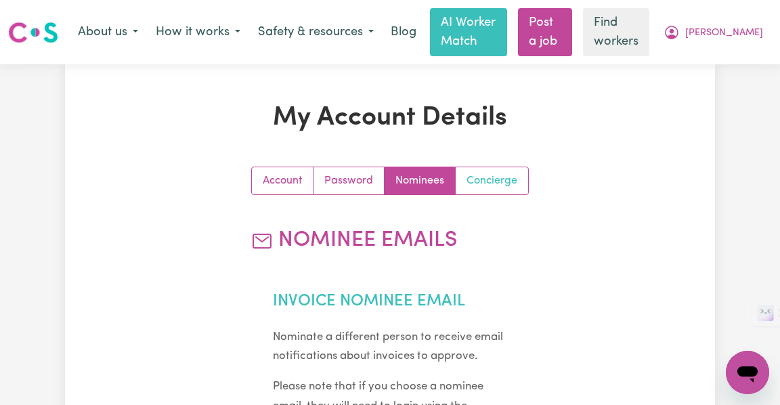
click at [490, 180] on link "Concierge" at bounding box center [492, 180] width 72 height 27
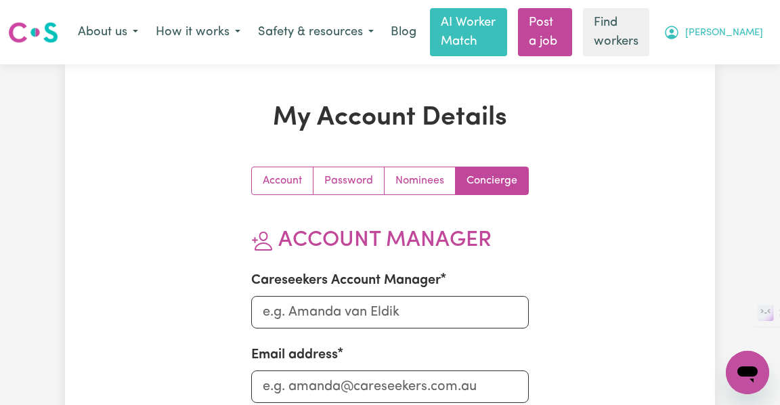
click at [755, 34] on span "[PERSON_NAME]" at bounding box center [724, 33] width 78 height 15
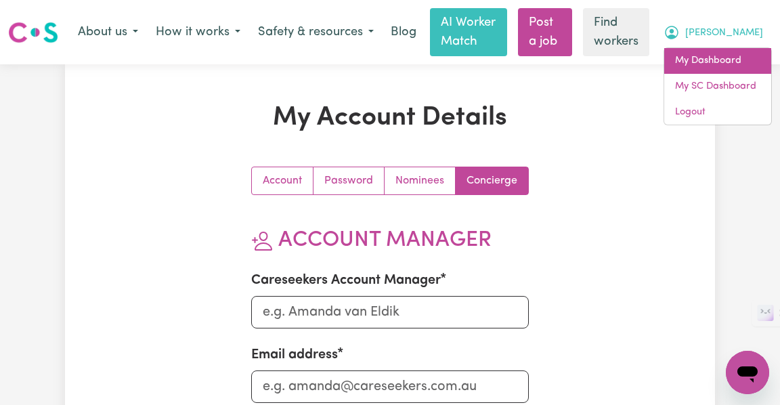
click at [724, 63] on link "My Dashboard" at bounding box center [717, 61] width 107 height 26
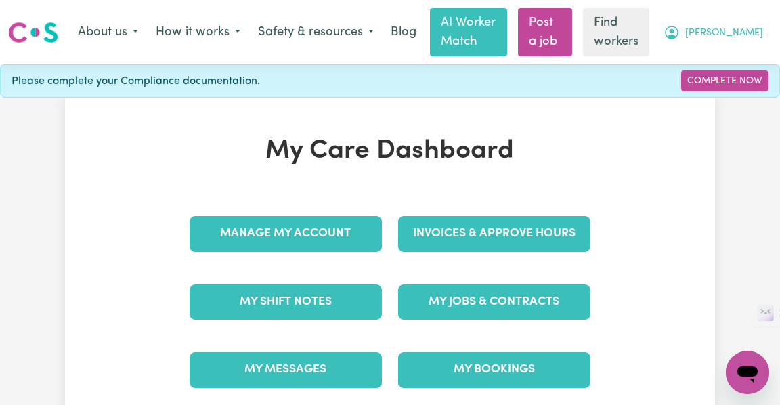
click at [764, 36] on button "[PERSON_NAME]" at bounding box center [713, 32] width 117 height 28
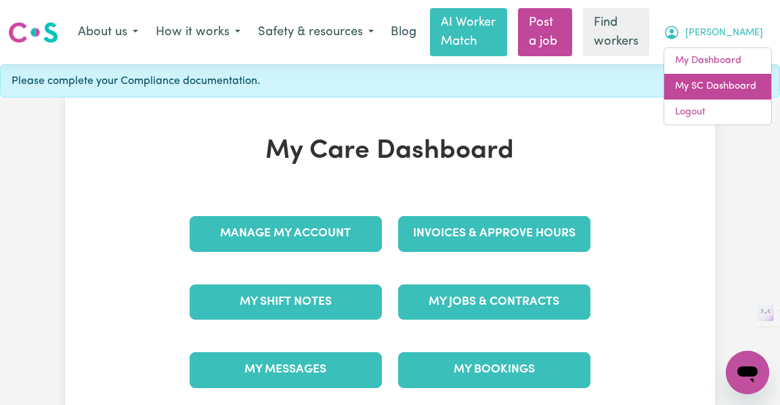
click at [726, 90] on link "My SC Dashboard" at bounding box center [717, 87] width 107 height 26
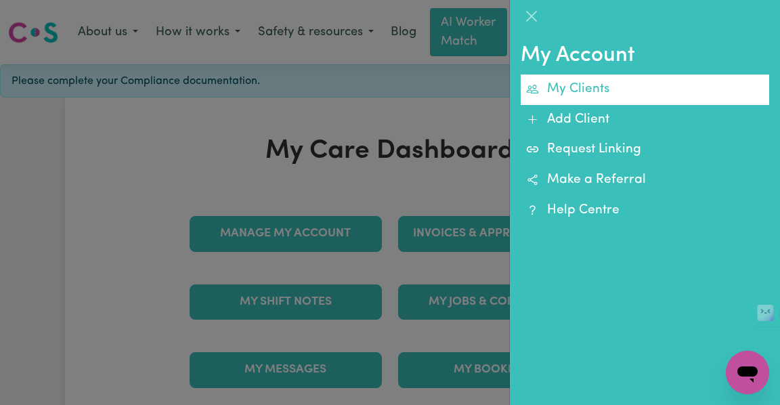
click at [622, 87] on link "My Clients" at bounding box center [645, 89] width 248 height 30
